Goal: Task Accomplishment & Management: Use online tool/utility

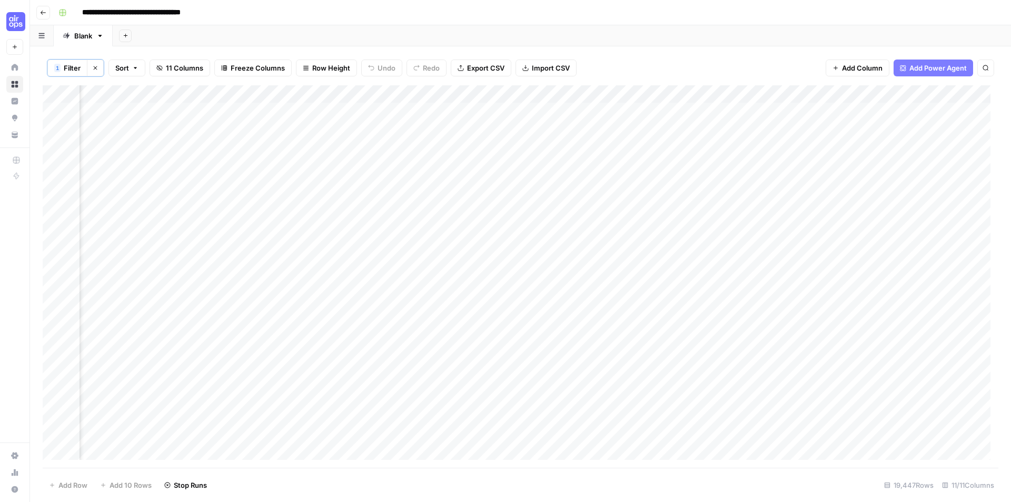
scroll to position [0, 459]
click at [49, 9] on button "Go back" at bounding box center [43, 13] width 14 height 14
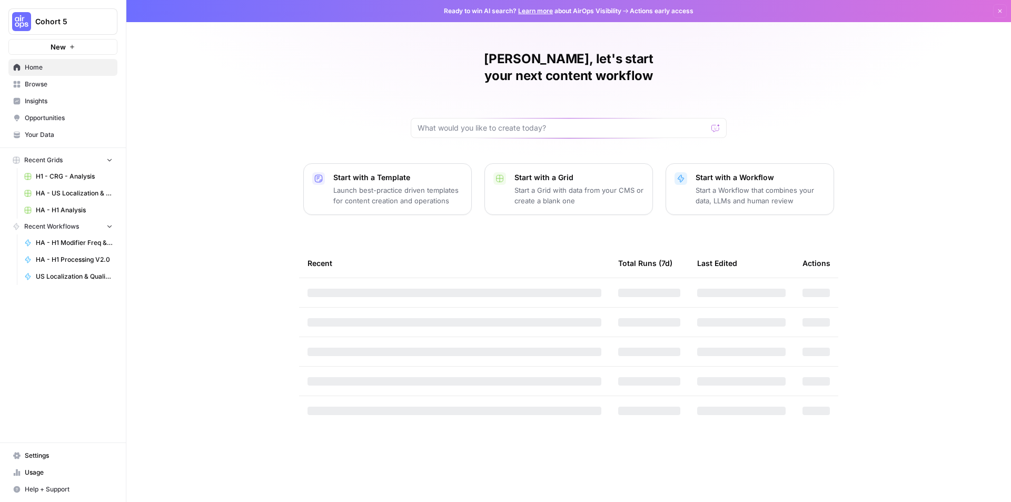
click at [51, 84] on span "Browse" at bounding box center [69, 83] width 88 height 9
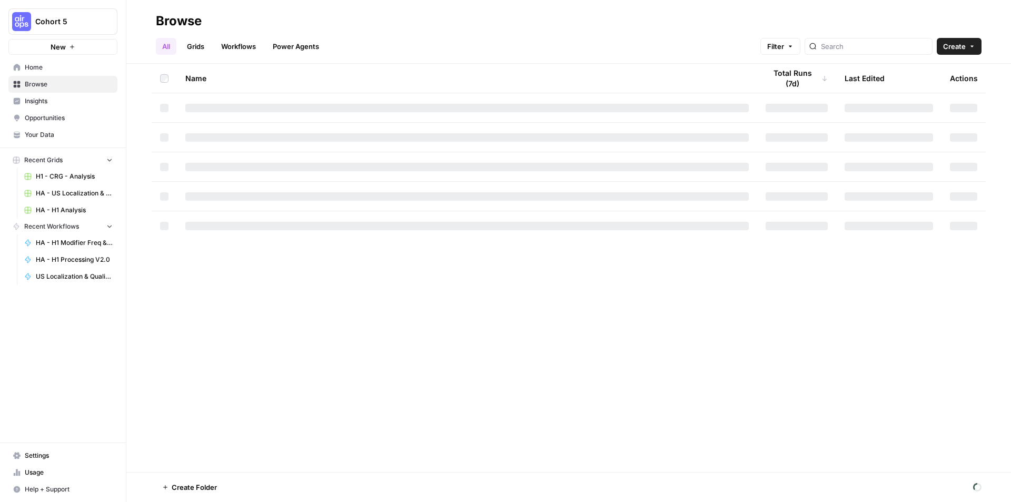
click at [65, 70] on span "Home" at bounding box center [69, 67] width 88 height 9
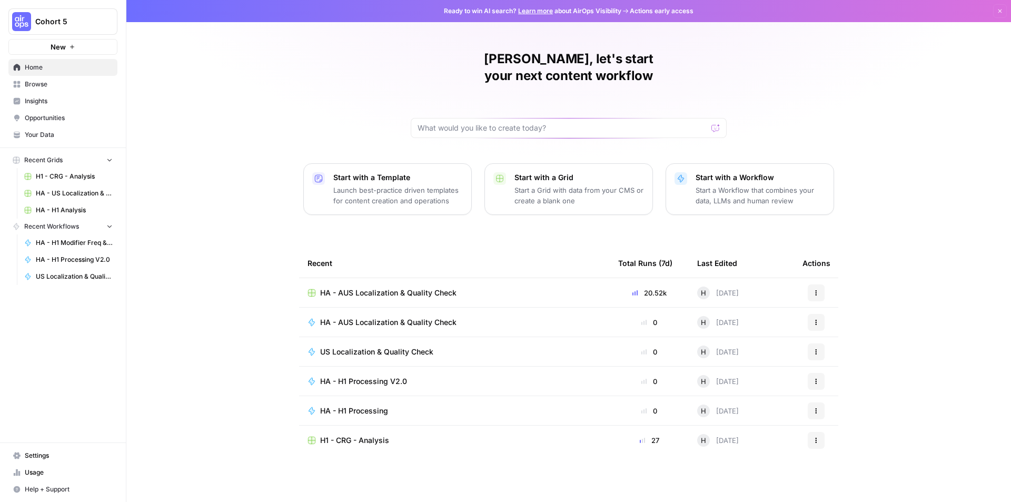
click at [45, 67] on span "Home" at bounding box center [69, 67] width 88 height 9
click at [53, 134] on span "Your Data" at bounding box center [69, 134] width 88 height 9
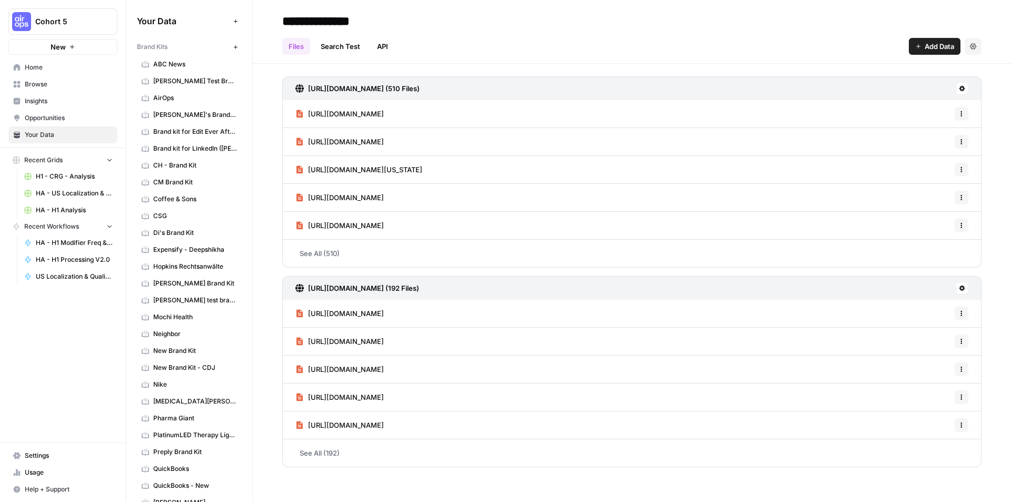
click at [53, 85] on span "Browse" at bounding box center [69, 83] width 88 height 9
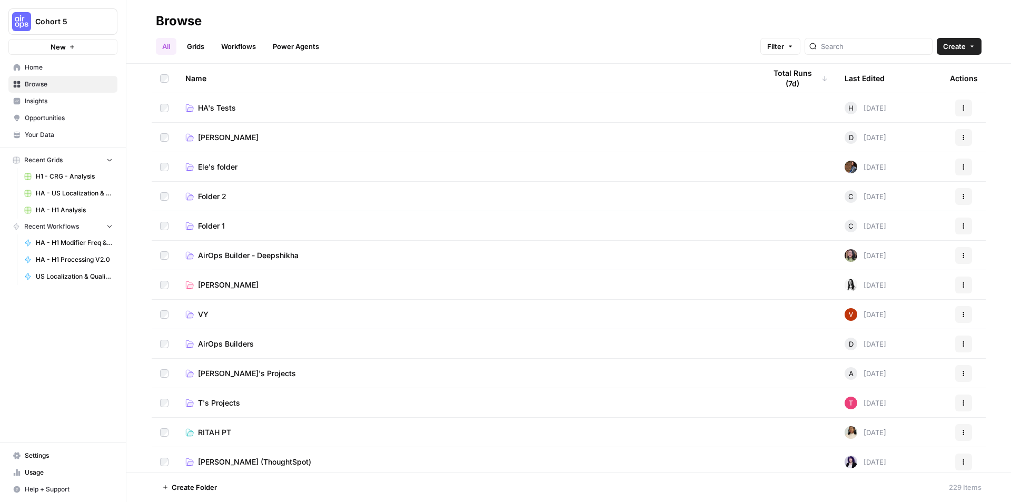
click at [219, 106] on span "HA's Tests" at bounding box center [217, 108] width 38 height 11
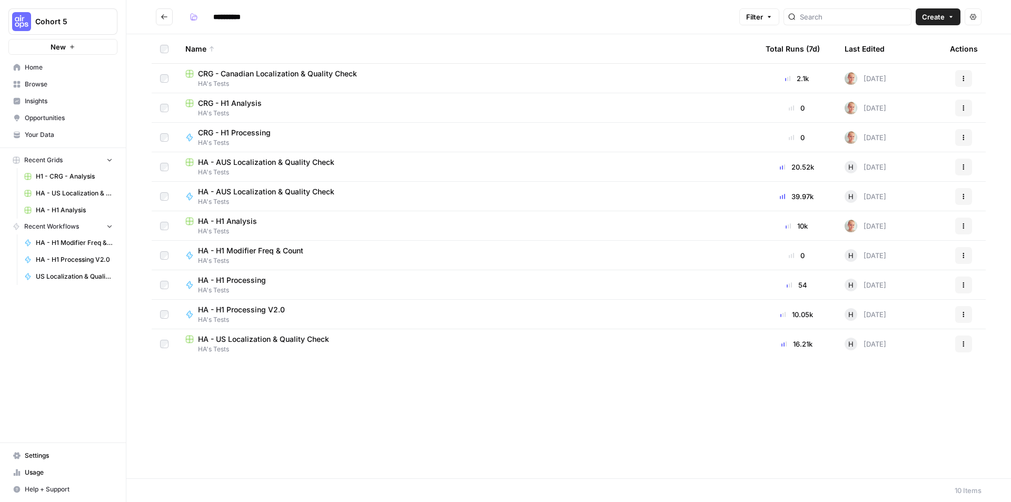
click at [324, 80] on span "HA's Tests" at bounding box center [466, 83] width 563 height 9
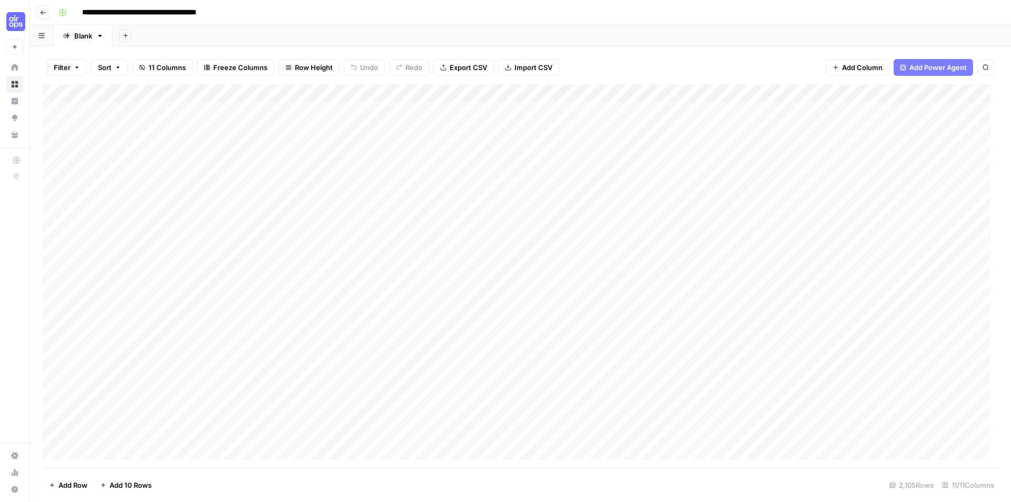
click at [923, 94] on div "Add Column" at bounding box center [520, 275] width 955 height 383
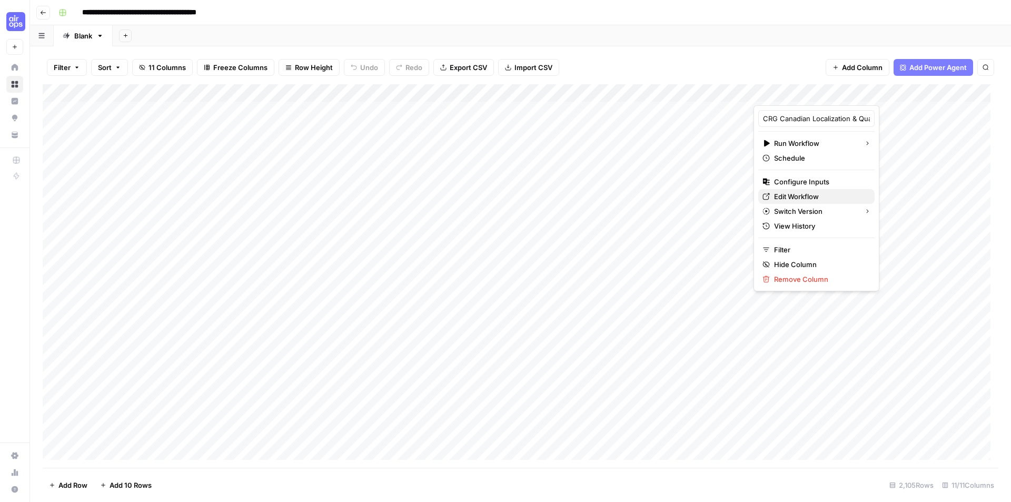
click at [819, 199] on span "Edit Workflow" at bounding box center [820, 196] width 92 height 11
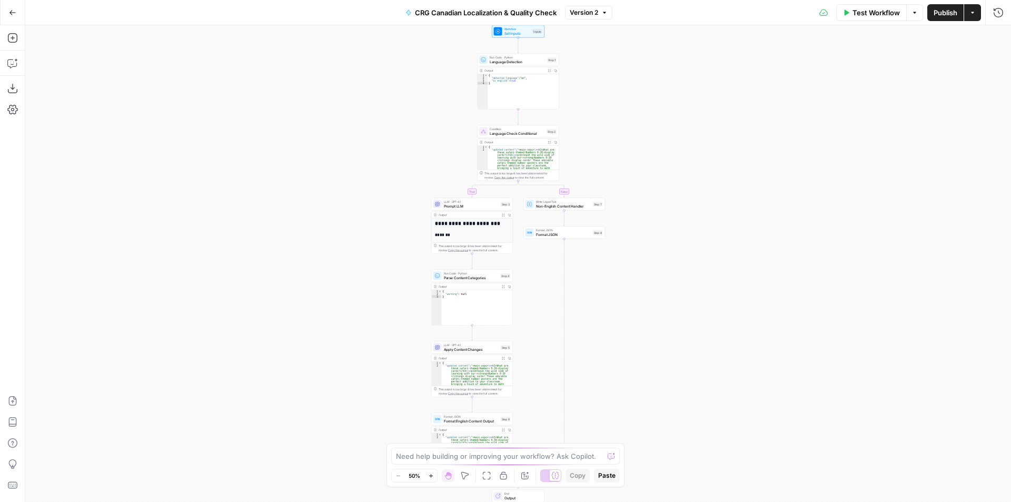
click at [465, 206] on span "Prompt LLM" at bounding box center [471, 205] width 55 height 5
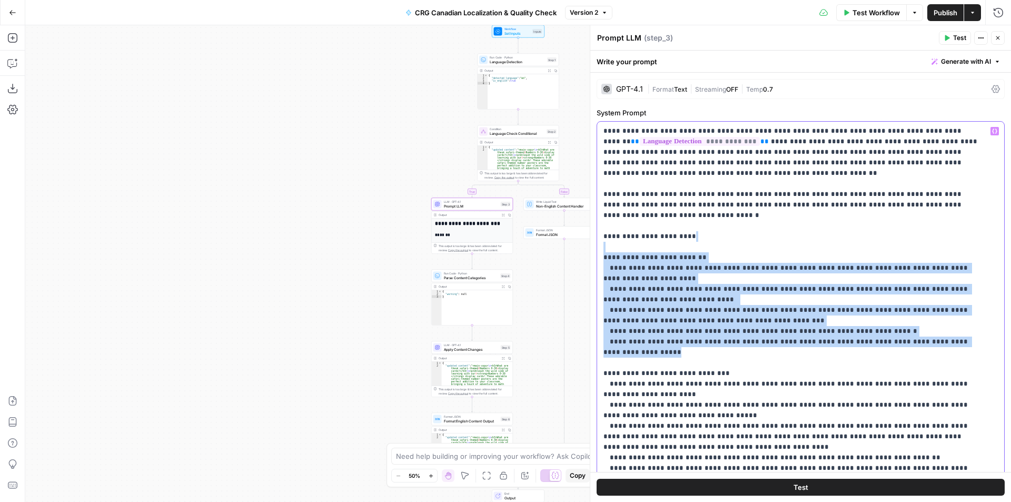
drag, startPoint x: 717, startPoint y: 233, endPoint x: 921, endPoint y: 344, distance: 232.3
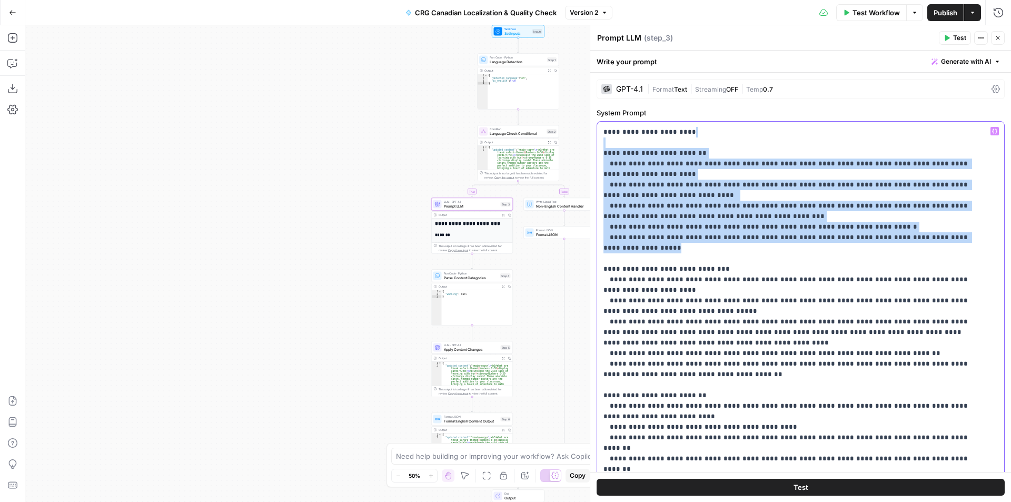
scroll to position [105, 0]
copy p "**********"
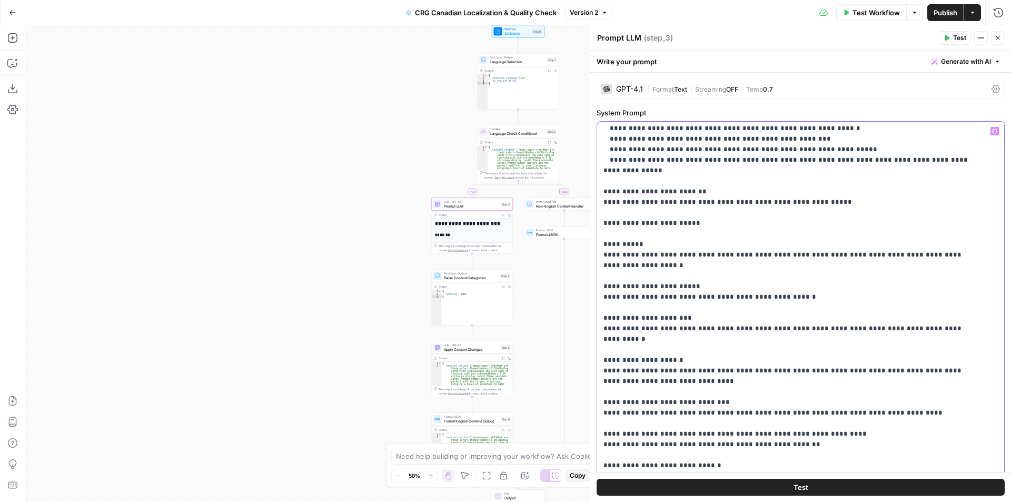
scroll to position [579, 0]
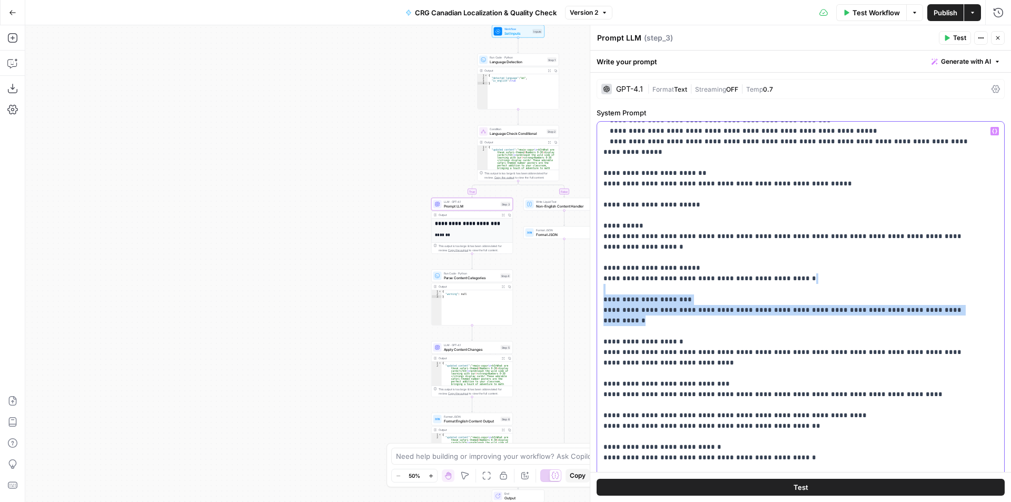
drag, startPoint x: 657, startPoint y: 238, endPoint x: 965, endPoint y: 259, distance: 308.7
click at [965, 259] on p "**********" at bounding box center [792, 231] width 379 height 1369
copy p "**********"
